Goal: Task Accomplishment & Management: Use online tool/utility

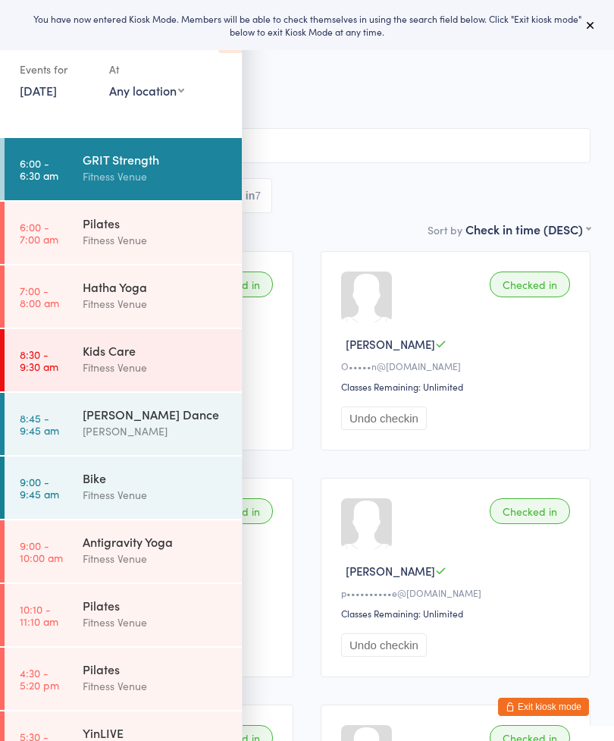
click at [172, 434] on div "[PERSON_NAME]" at bounding box center [156, 430] width 146 height 17
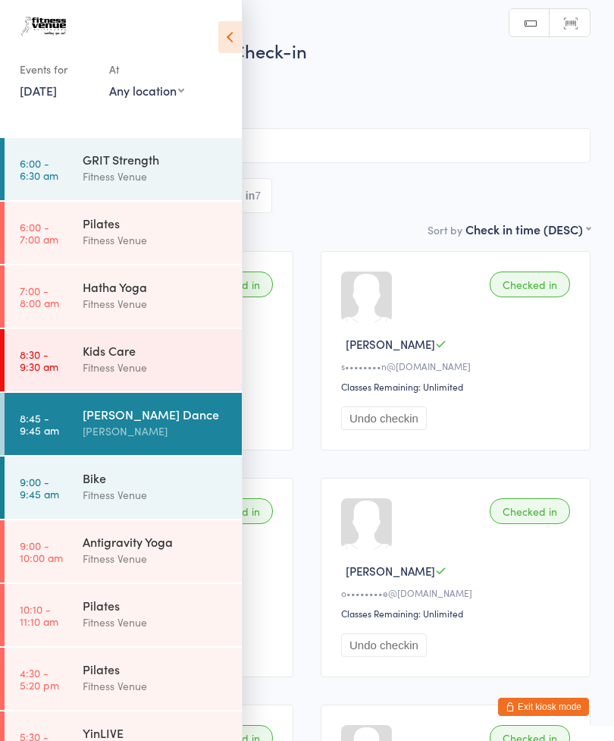
click at [152, 542] on div "Antigravity Yoga" at bounding box center [156, 541] width 146 height 17
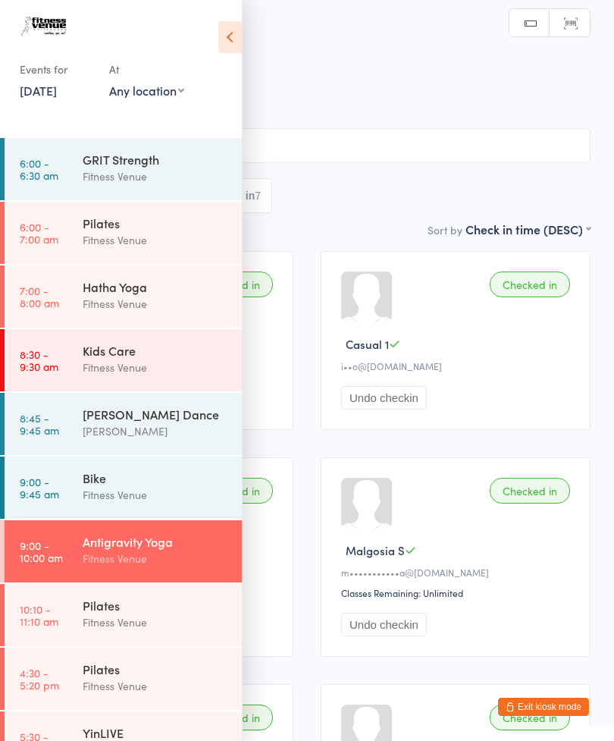
click at [143, 295] on div "Hatha Yoga" at bounding box center [156, 286] width 146 height 17
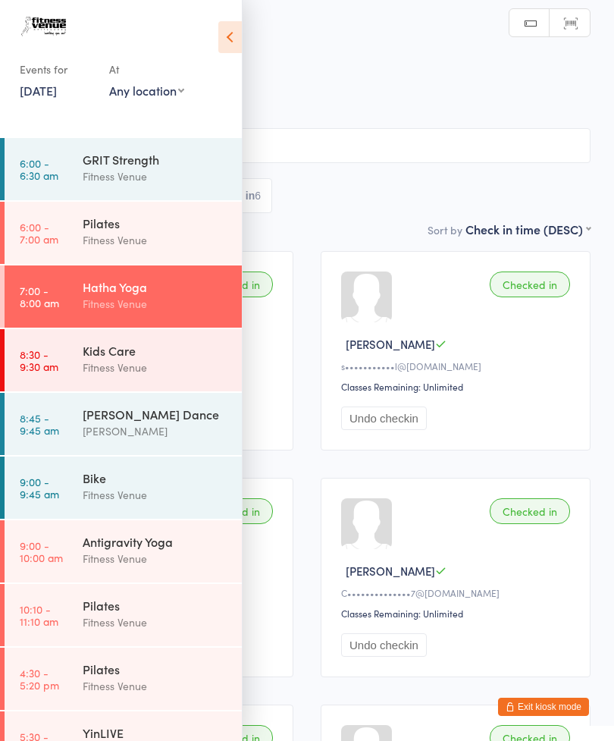
click at [46, 91] on link "[DATE]" at bounding box center [38, 90] width 37 height 17
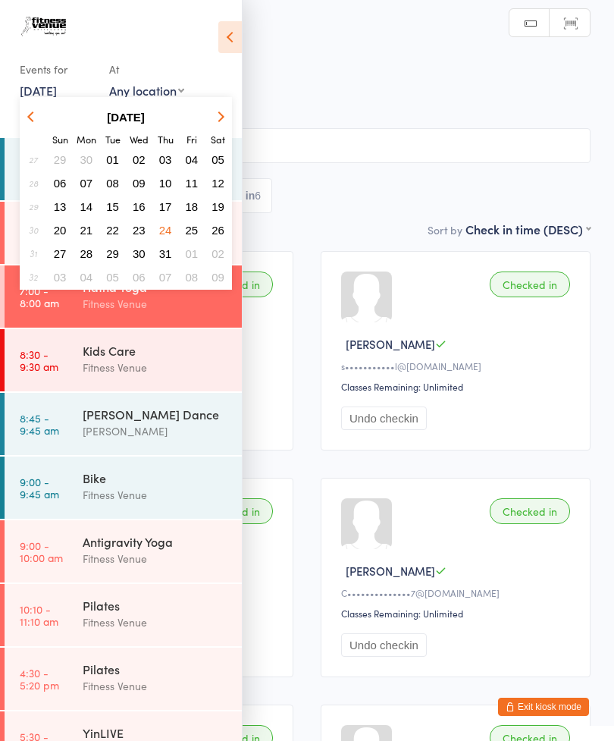
click at [218, 117] on icon "button" at bounding box center [219, 116] width 11 height 11
click at [229, 125] on button "button" at bounding box center [218, 117] width 23 height 20
click at [171, 183] on button "11" at bounding box center [165, 183] width 23 height 20
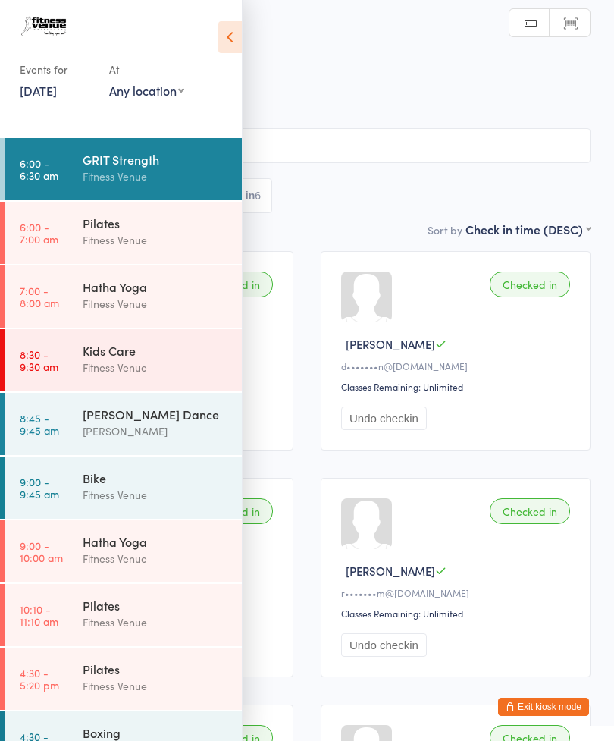
click at [139, 427] on div "[PERSON_NAME]" at bounding box center [156, 430] width 146 height 17
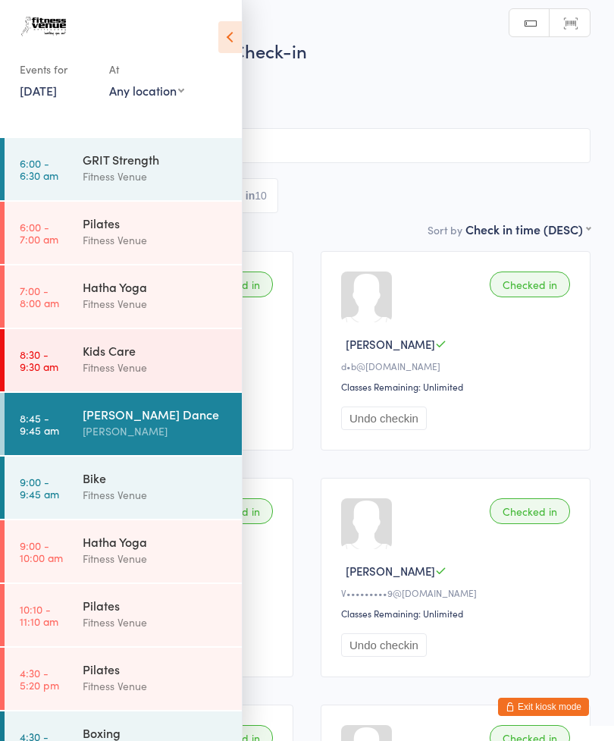
click at [469, 574] on div "[PERSON_NAME]" at bounding box center [457, 570] width 233 height 16
click at [143, 550] on div "Hatha Yoga" at bounding box center [156, 541] width 146 height 17
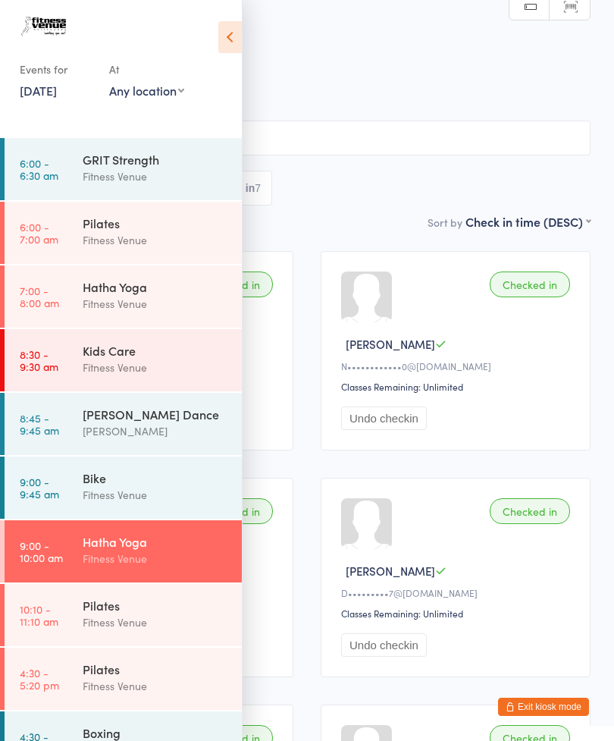
click at [149, 630] on div "Fitness Venue" at bounding box center [156, 621] width 146 height 17
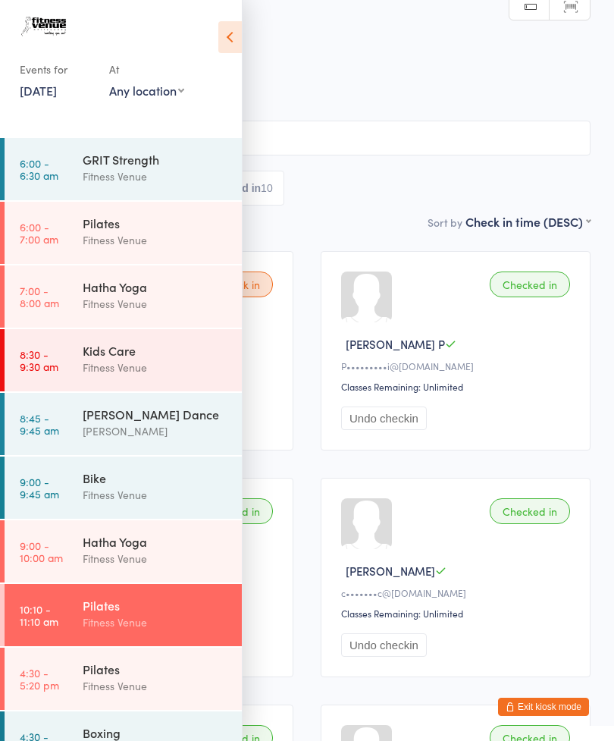
click at [161, 491] on div "Fitness Venue" at bounding box center [156, 494] width 146 height 17
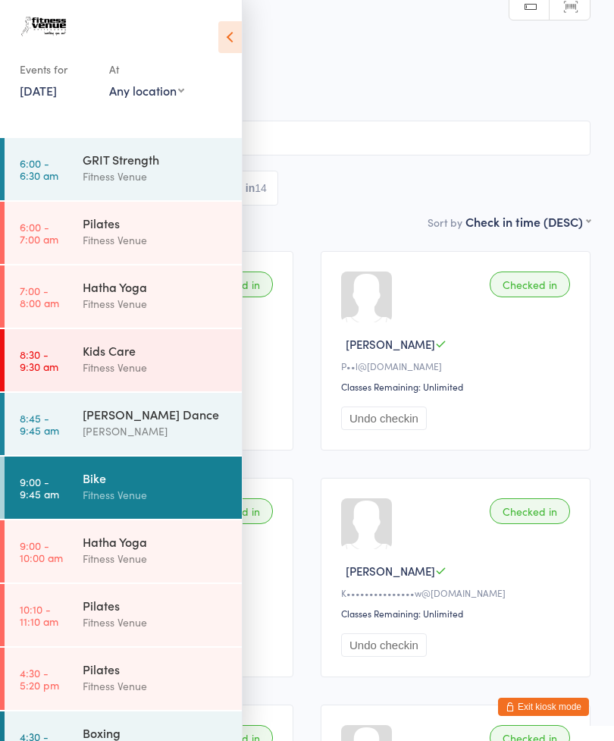
click at [161, 233] on div "Fitness Venue" at bounding box center [156, 239] width 146 height 17
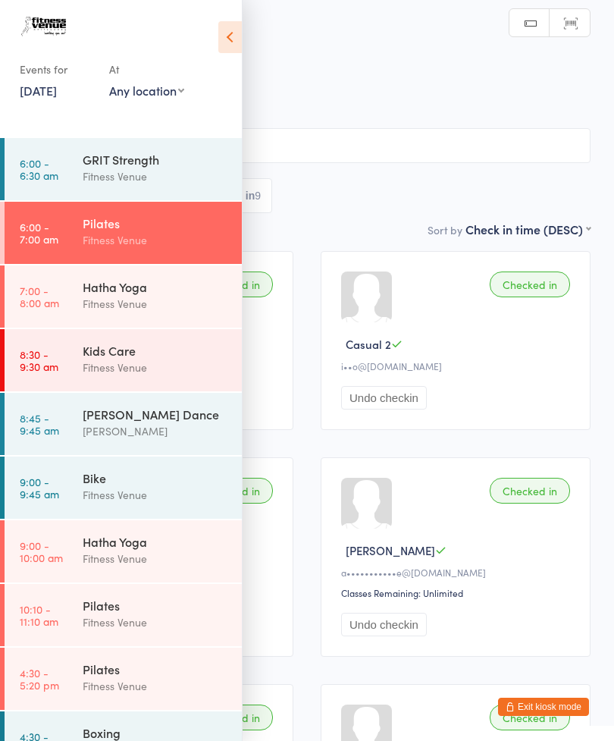
click at [166, 295] on div "Hatha Yoga" at bounding box center [156, 286] width 146 height 17
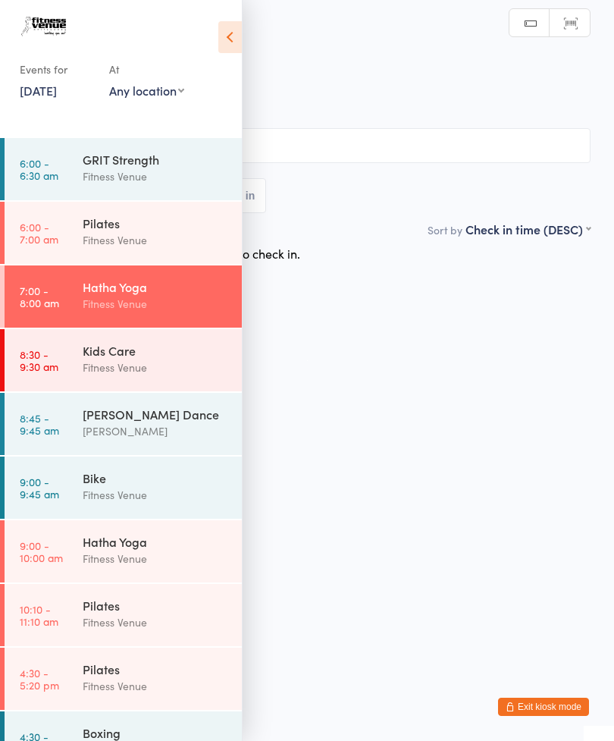
click at [235, 49] on icon at bounding box center [229, 37] width 23 height 32
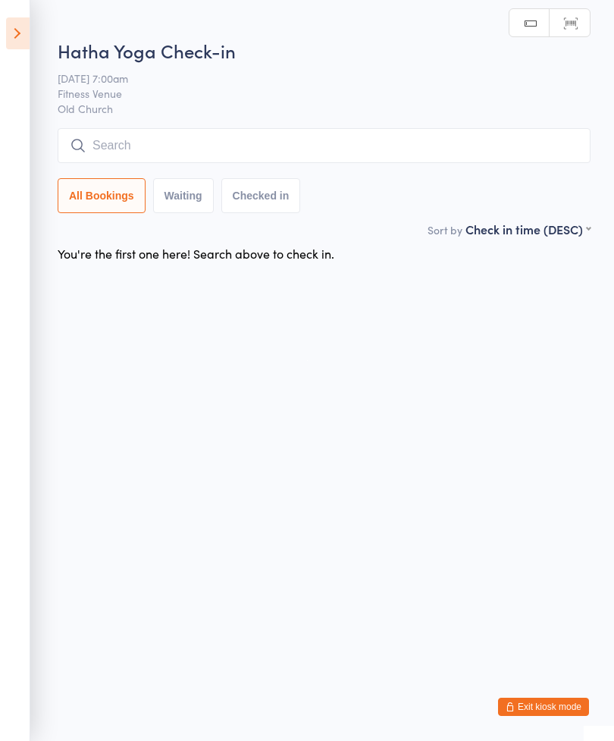
click at [325, 146] on input "search" at bounding box center [324, 145] width 533 height 35
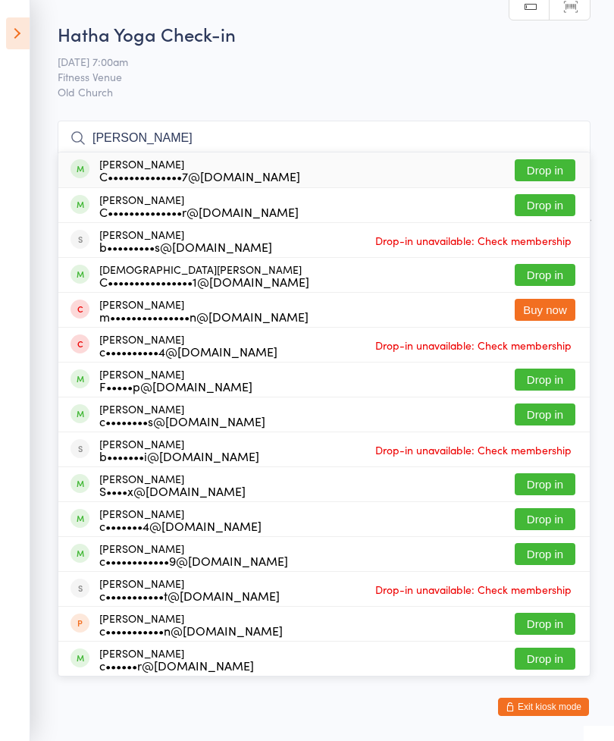
type input "[PERSON_NAME]"
click at [549, 175] on button "Drop in" at bounding box center [545, 170] width 61 height 22
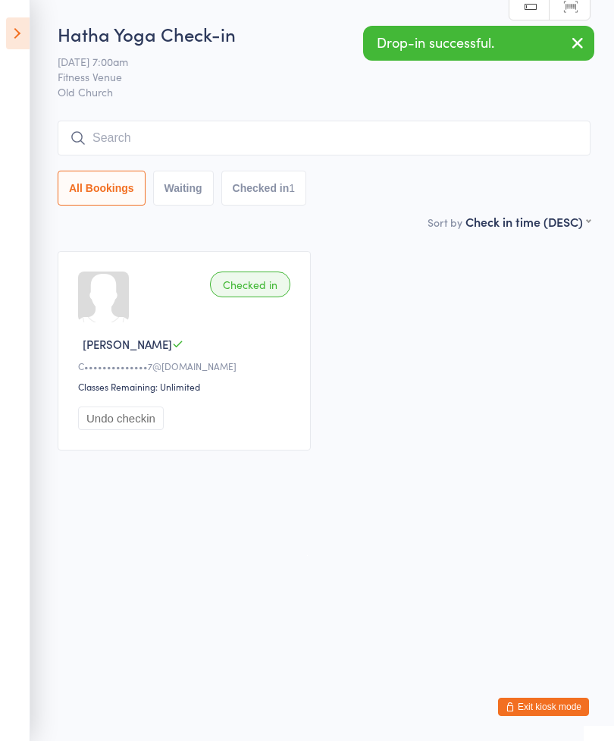
click at [374, 144] on input "search" at bounding box center [324, 138] width 533 height 35
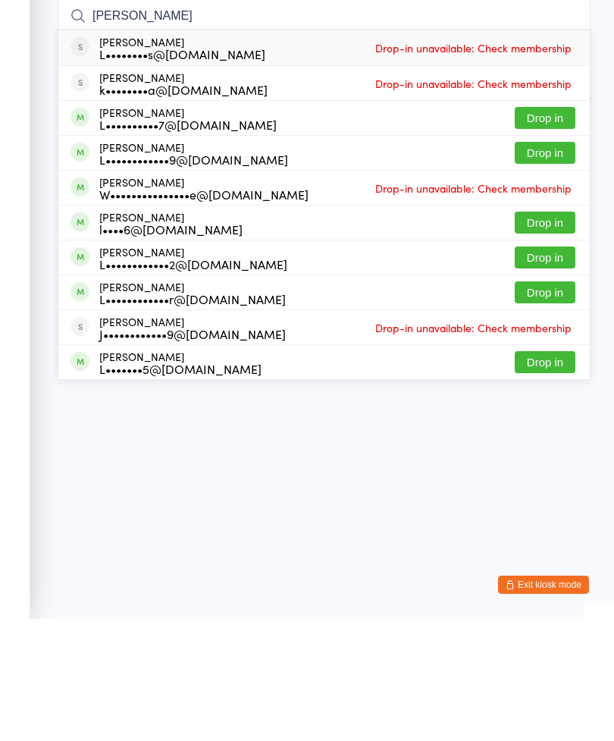
type input "[PERSON_NAME]"
click at [565, 334] on button "Drop in" at bounding box center [545, 345] width 61 height 22
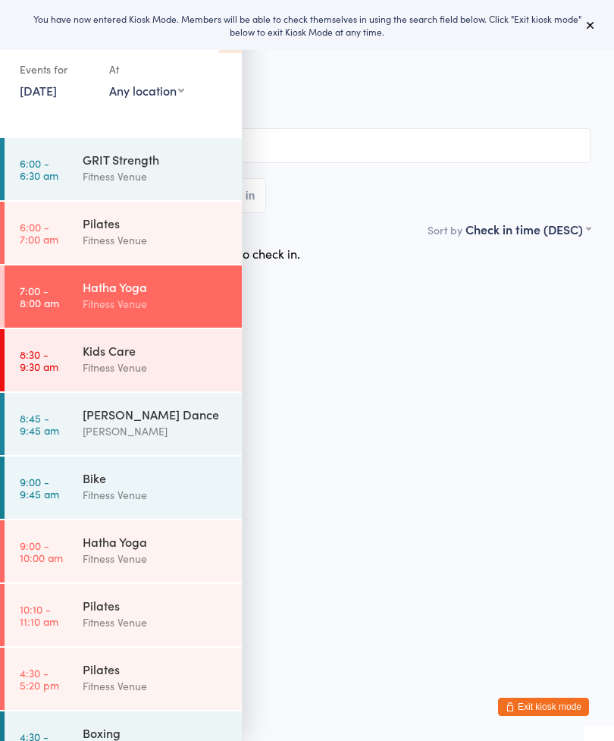
click at [32, 32] on div "You have now entered Kiosk Mode. Members will be able to check themselves in us…" at bounding box center [306, 25] width 565 height 26
